Goal: Navigation & Orientation: Find specific page/section

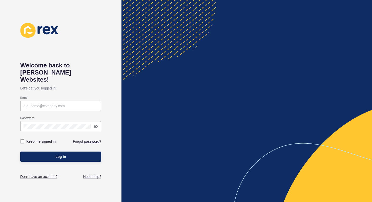
click at [61, 103] on input "Email" at bounding box center [61, 105] width 74 height 5
type input "[EMAIL_ADDRESS][PERSON_NAME][DOMAIN_NAME]"
click at [23, 139] on label at bounding box center [22, 141] width 4 height 4
click at [23, 140] on input "Keep me signed in" at bounding box center [22, 141] width 3 height 3
checkbox input "true"
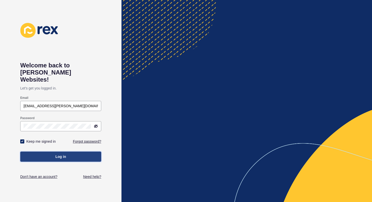
click at [48, 151] on button "Log in" at bounding box center [60, 156] width 81 height 10
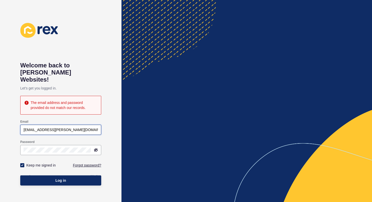
click at [85, 127] on input "[EMAIL_ADDRESS][PERSON_NAME][DOMAIN_NAME]" at bounding box center [61, 129] width 74 height 5
click at [95, 148] on icon at bounding box center [96, 150] width 4 height 4
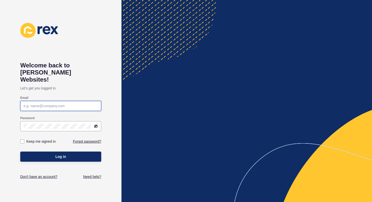
click at [56, 103] on input "Email" at bounding box center [61, 105] width 74 height 5
click at [20, 151] on button "Log in" at bounding box center [60, 156] width 81 height 10
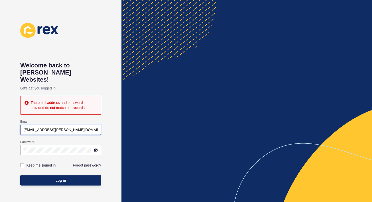
type input "[EMAIL_ADDRESS][PERSON_NAME][DOMAIN_NAME]"
click at [20, 175] on button "Log in" at bounding box center [60, 180] width 81 height 10
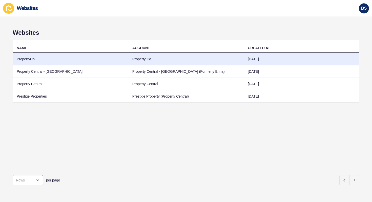
click at [31, 59] on td "PropertyCo" at bounding box center [71, 59] width 116 height 12
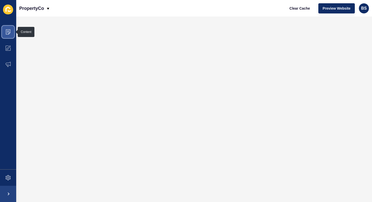
click at [7, 31] on icon at bounding box center [8, 31] width 5 height 5
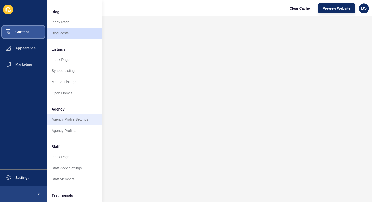
scroll to position [40, 0]
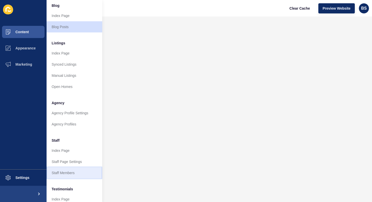
click at [68, 170] on link "Staff Members" at bounding box center [75, 172] width 56 height 11
